Goal: Transaction & Acquisition: Purchase product/service

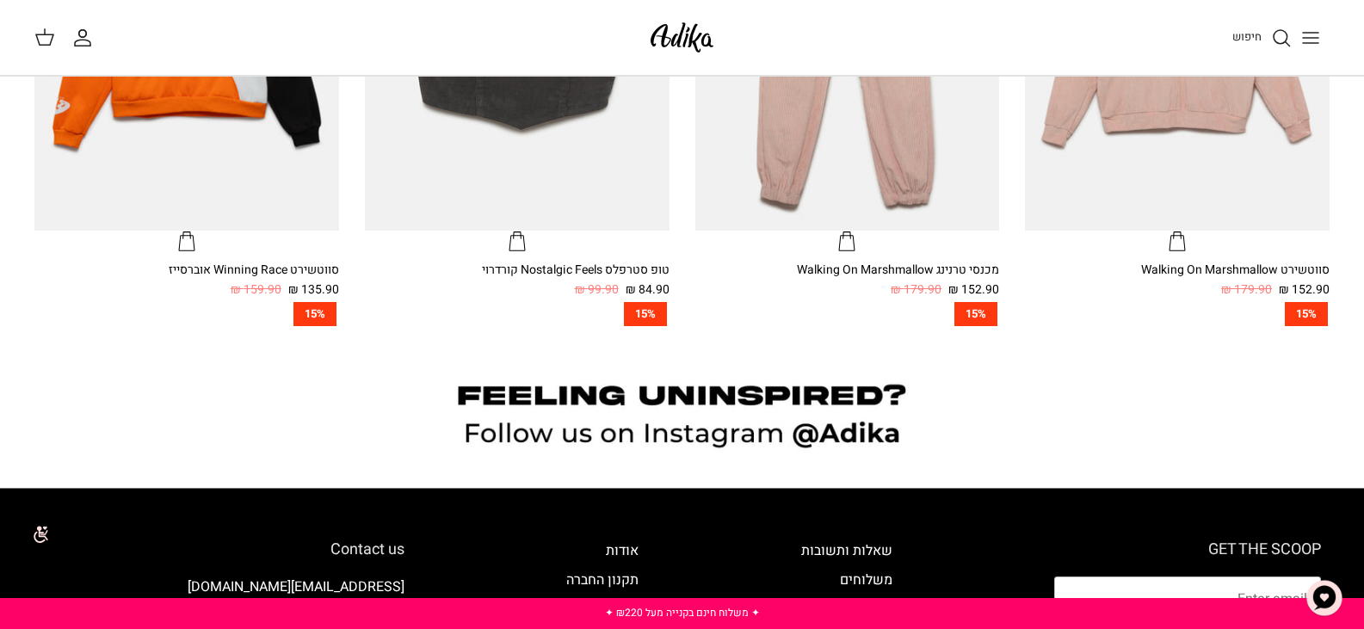
scroll to position [1033, 0]
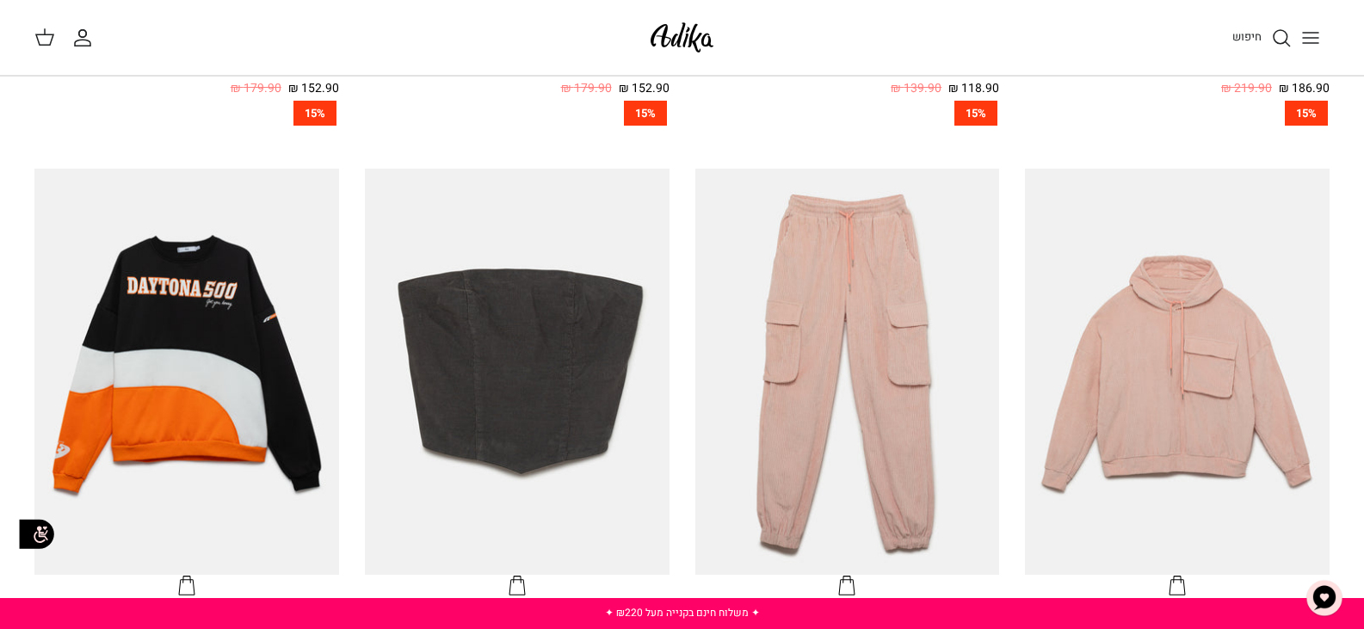
click at [1316, 36] on icon "Toggle menu" at bounding box center [1310, 38] width 21 height 21
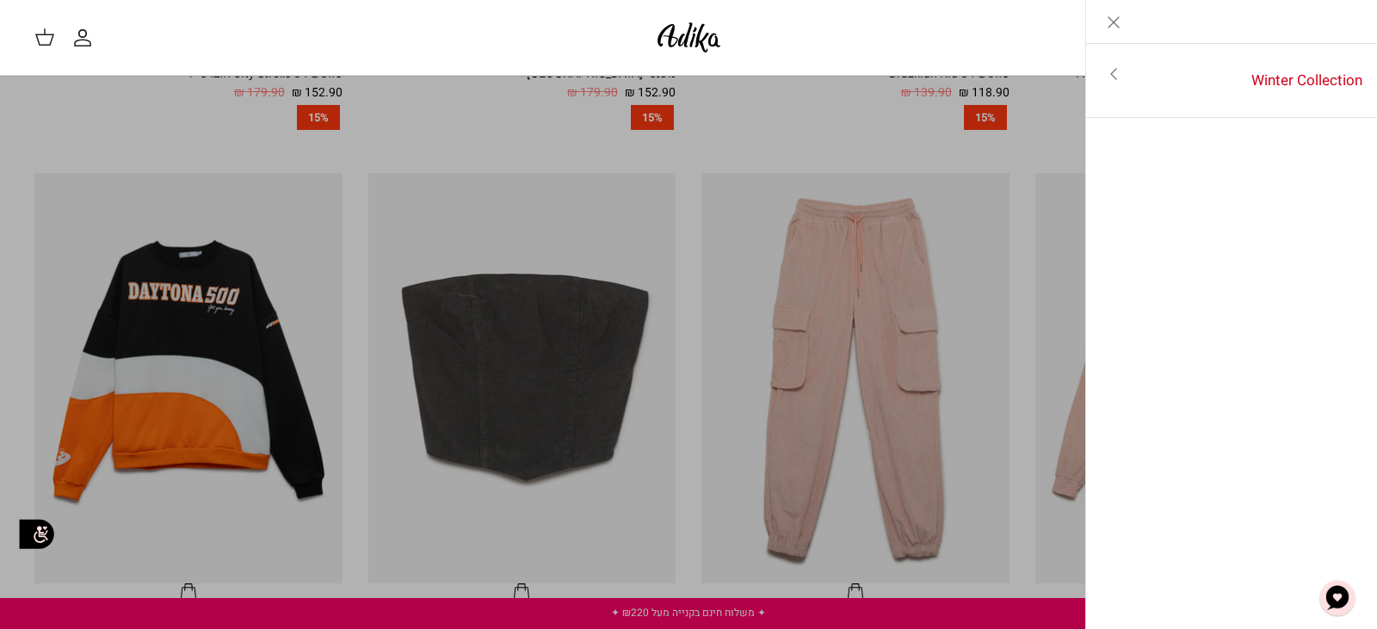
click at [1119, 26] on icon "Close" at bounding box center [1113, 22] width 21 height 21
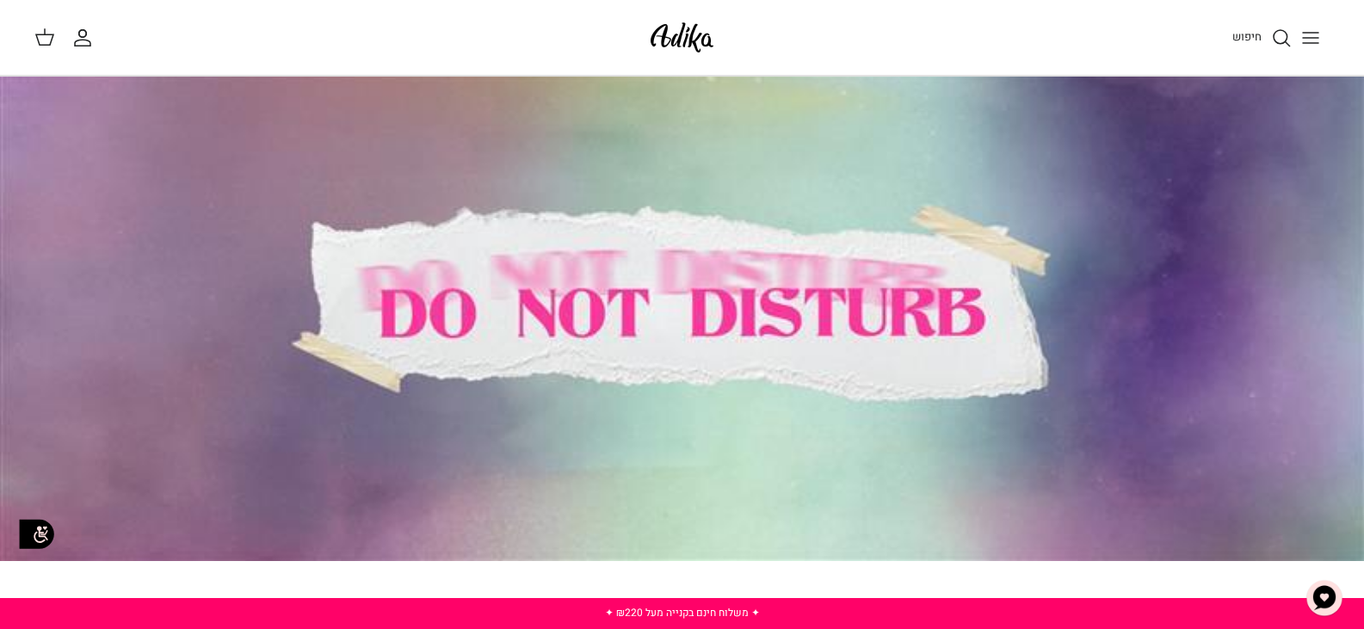
scroll to position [0, 0]
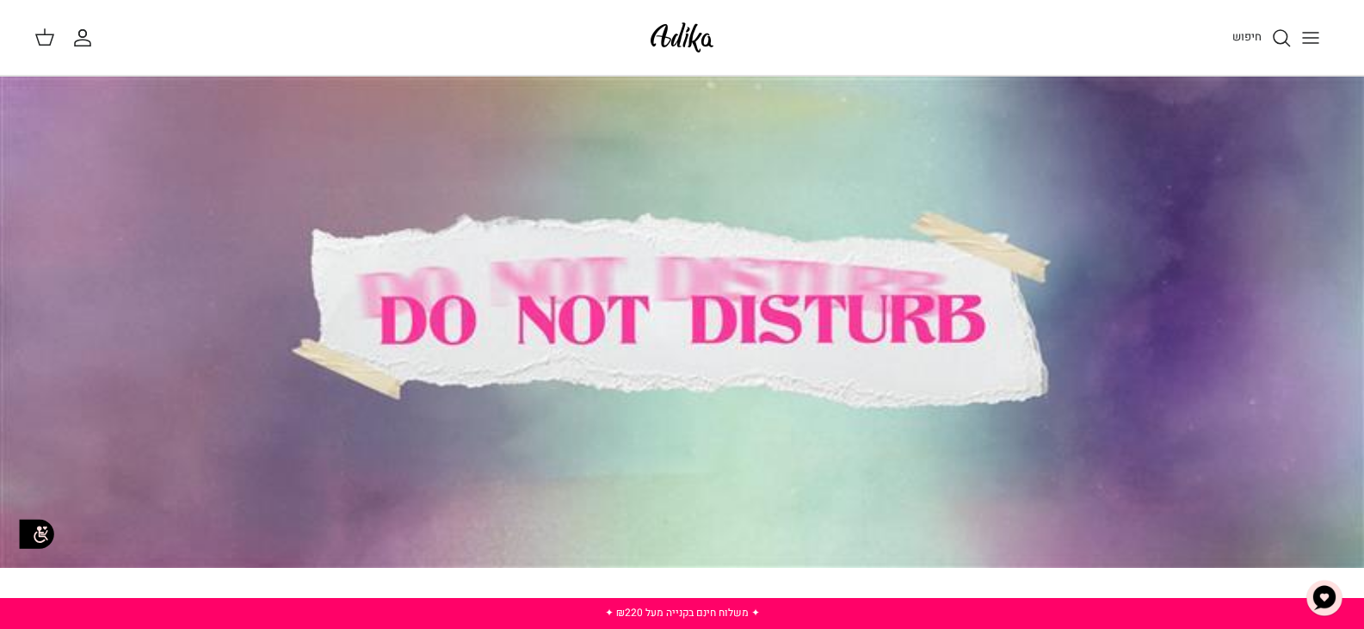
click at [682, 37] on img at bounding box center [681, 37] width 73 height 40
click at [725, 311] on div at bounding box center [682, 322] width 1364 height 491
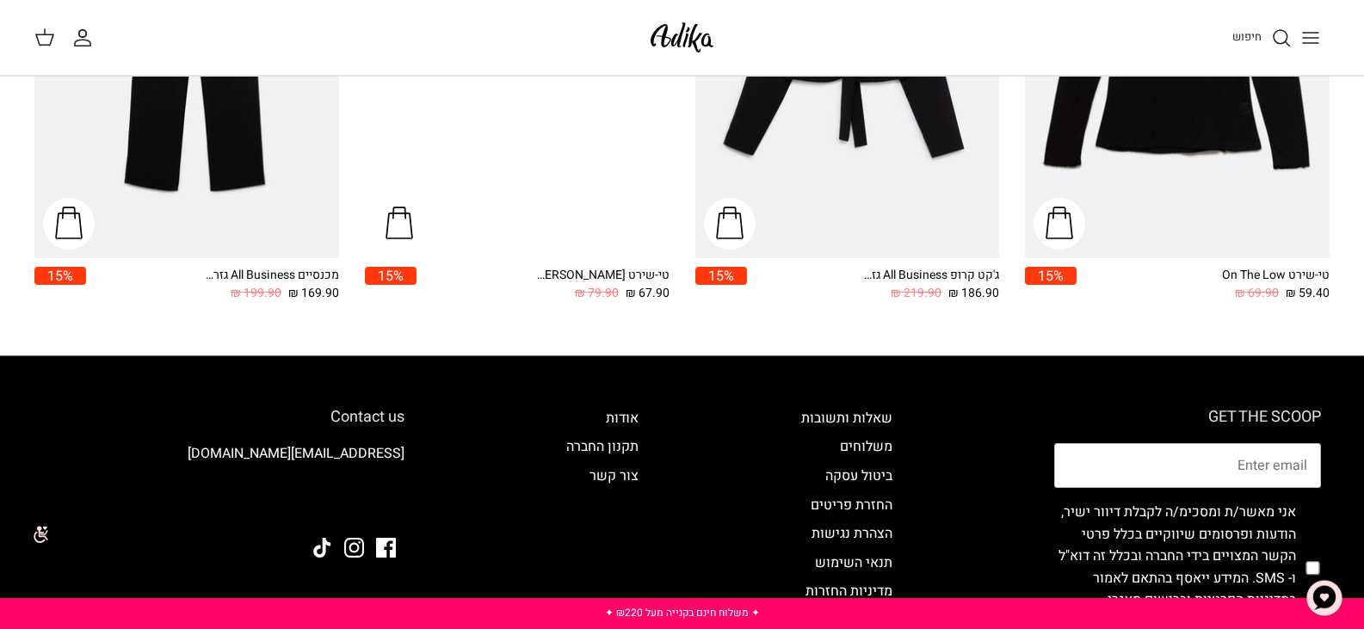
scroll to position [2398, 0]
